Goal: Task Accomplishment & Management: Complete application form

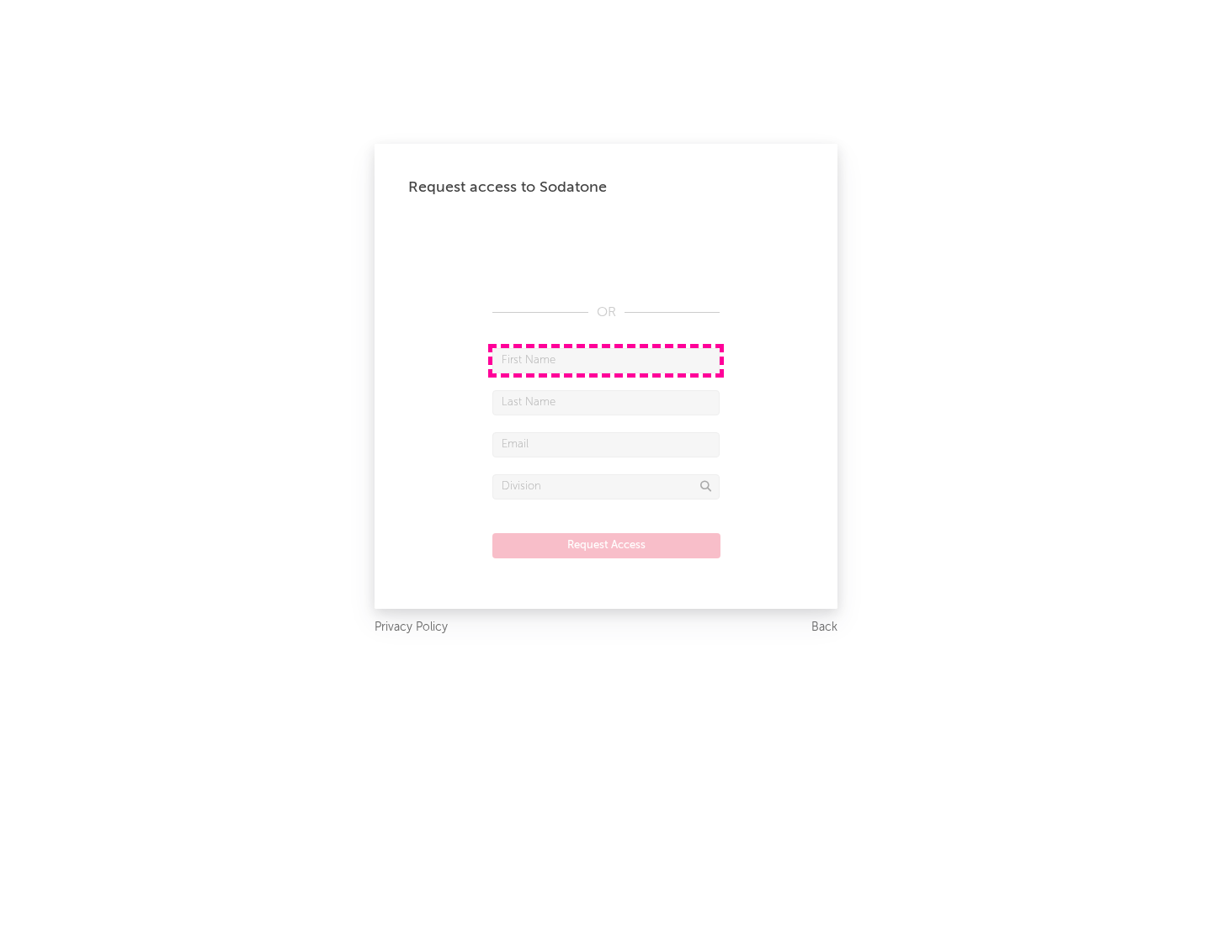
click at [606, 360] on input "text" at bounding box center [605, 360] width 227 height 25
type input "[PERSON_NAME]"
click at [606, 402] on input "text" at bounding box center [605, 402] width 227 height 25
type input "[PERSON_NAME]"
click at [606, 444] on input "text" at bounding box center [605, 444] width 227 height 25
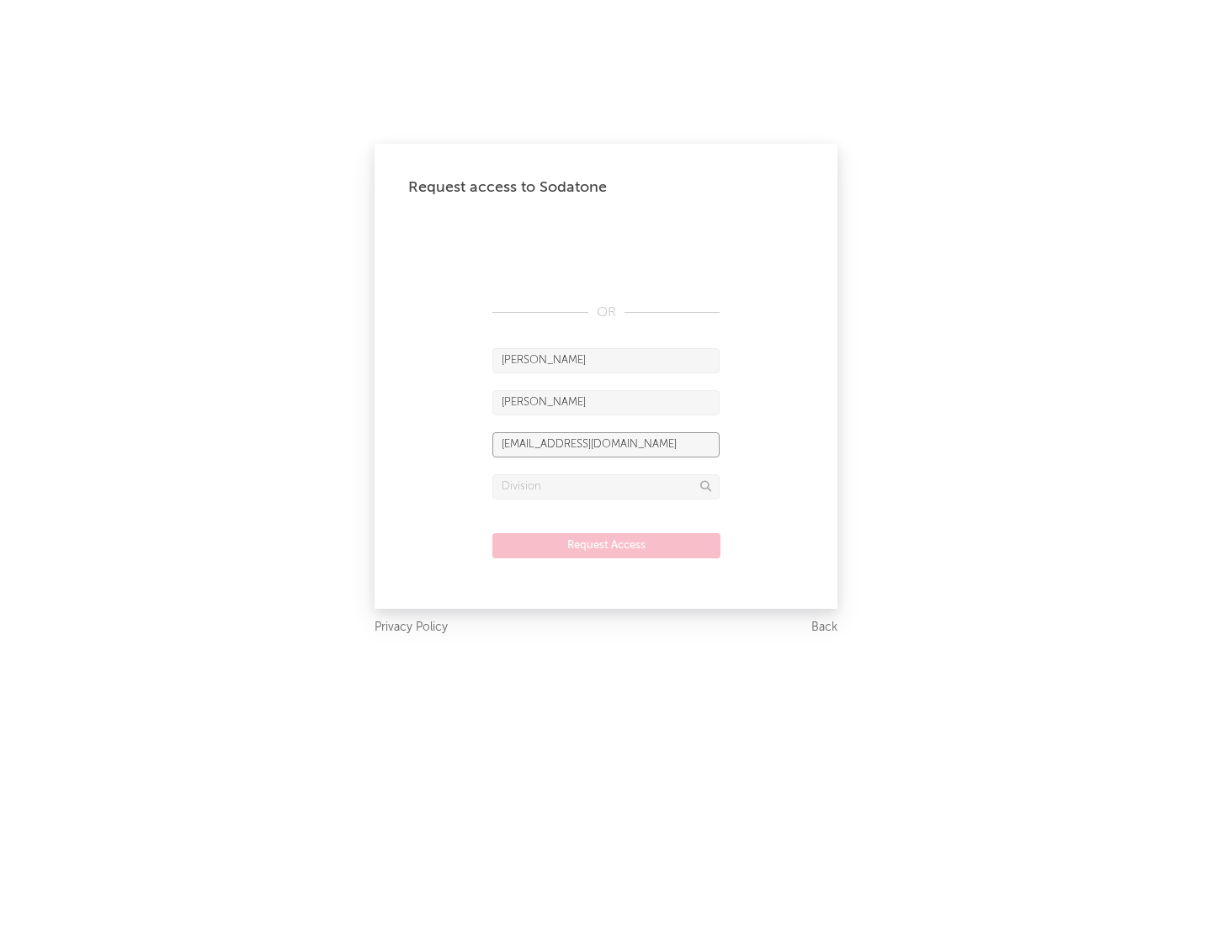
type input "[EMAIL_ADDRESS][DOMAIN_NAME]"
click at [606, 486] on input "text" at bounding box center [605, 487] width 227 height 25
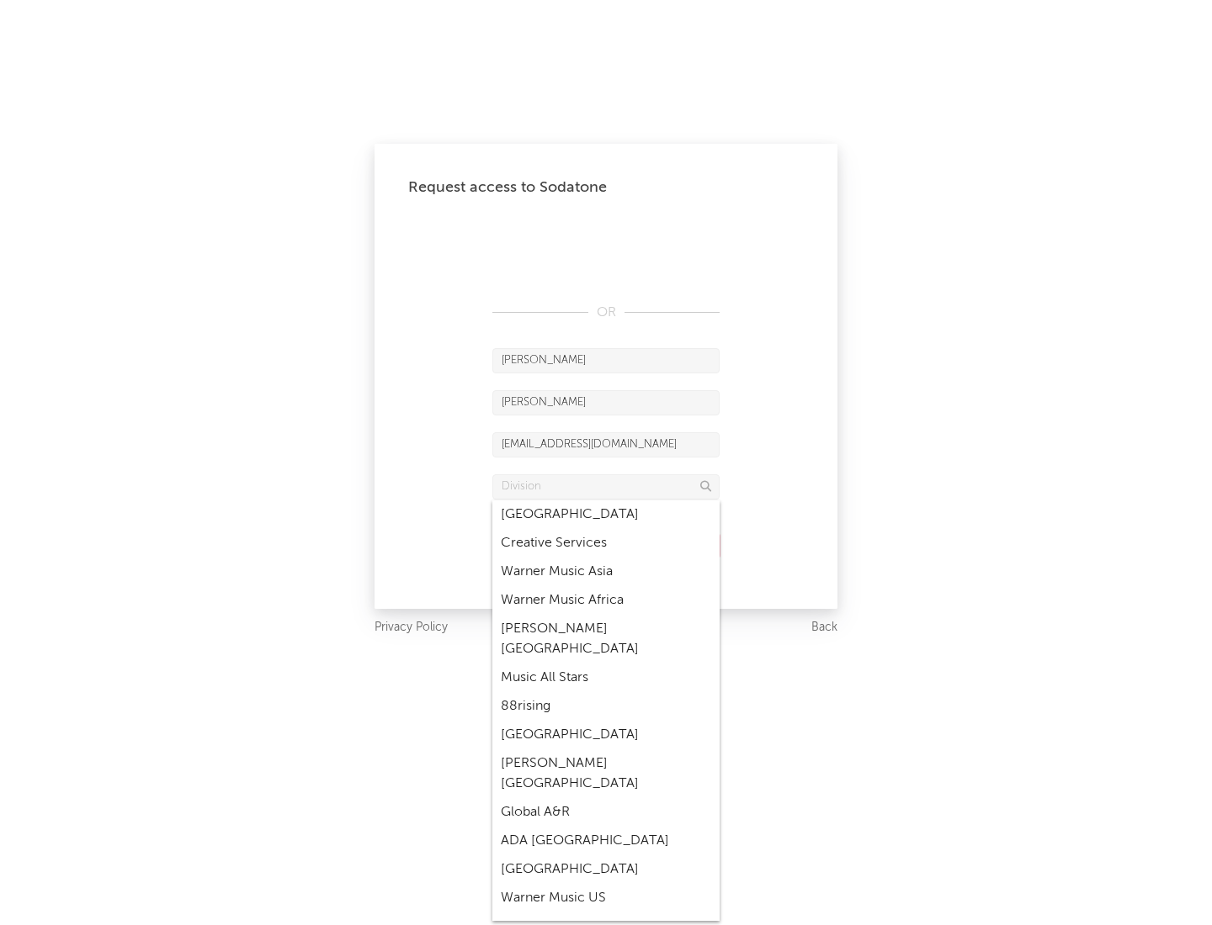
click at [606, 664] on div "Music All Stars" at bounding box center [605, 678] width 227 height 29
type input "Music All Stars"
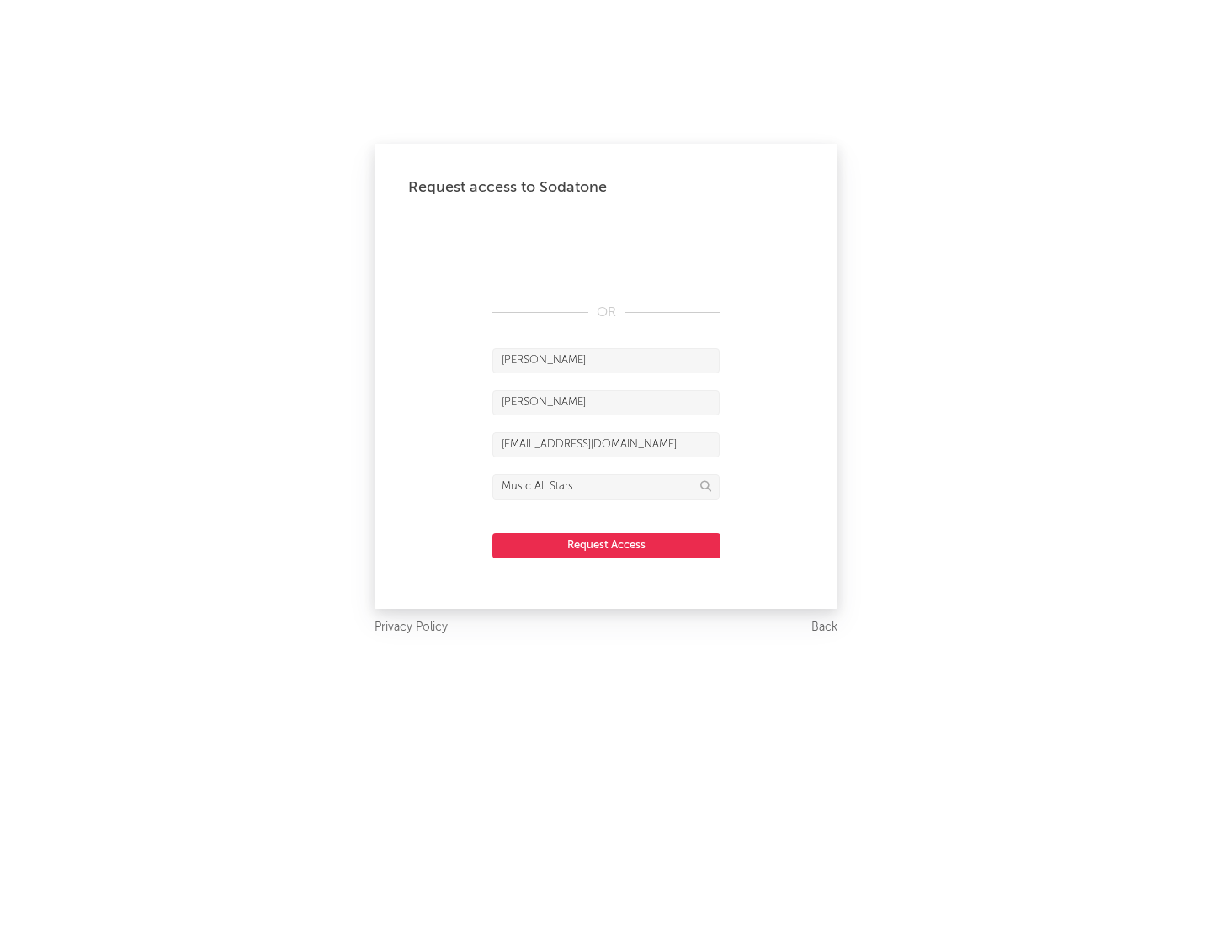
click at [606, 545] on button "Request Access" at bounding box center [606, 545] width 228 height 25
